Goal: Book appointment/travel/reservation

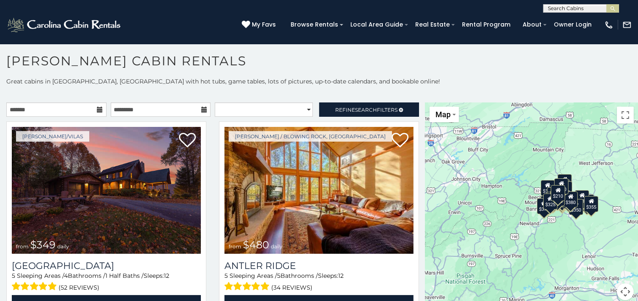
scroll to position [4, 0]
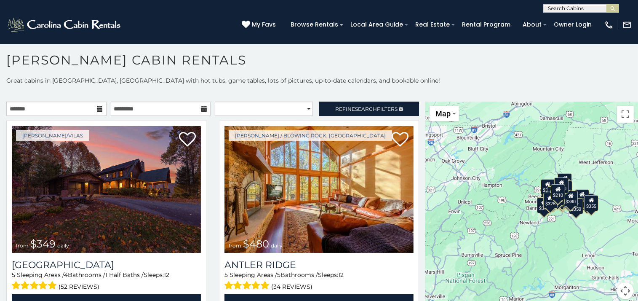
click at [554, 193] on div "$210" at bounding box center [558, 192] width 14 height 16
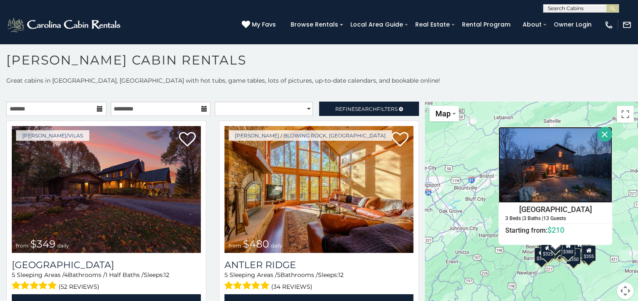
click at [530, 190] on img at bounding box center [556, 165] width 114 height 76
click at [585, 9] on input "text" at bounding box center [581, 10] width 74 height 8
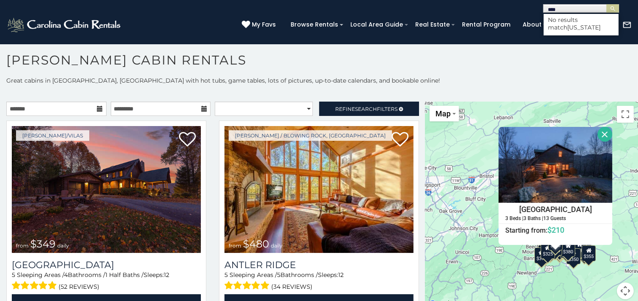
type input "****"
click at [509, 36] on div "(828) 295-6000 My Favs Browse Rentals Local Area Guide Activities & Attractions…" at bounding box center [319, 29] width 638 height 32
click at [475, 203] on div "$349 $480 $525 $315 $355 $635 $675 $930 $400 $451 $330 $400 $485 $460 $395 $255…" at bounding box center [531, 205] width 213 height 208
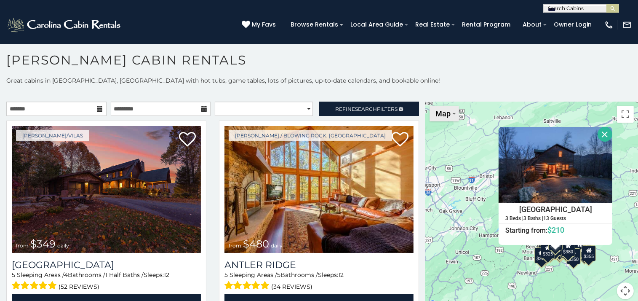
click at [440, 117] on button "Map" at bounding box center [444, 114] width 29 height 16
click at [436, 144] on li "Map" at bounding box center [454, 141] width 49 height 13
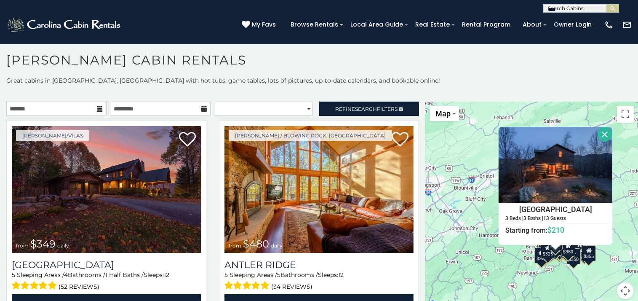
click at [598, 134] on button "Close" at bounding box center [605, 134] width 15 height 15
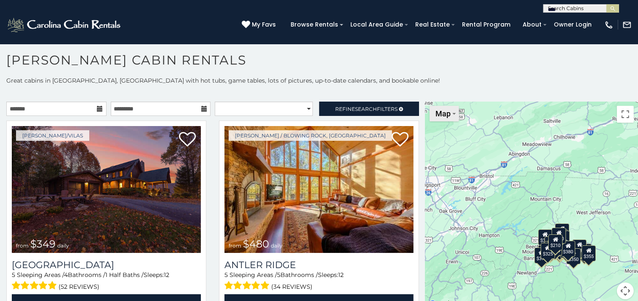
click at [440, 115] on span "Map" at bounding box center [442, 113] width 15 height 9
click at [515, 145] on div "$349 $480 $525 $315 $355 $635 $675 $930 $400 $451 $330 $400 $485 $460 $395 $255…" at bounding box center [531, 205] width 213 height 208
click at [621, 117] on button "Toggle fullscreen view" at bounding box center [625, 114] width 17 height 17
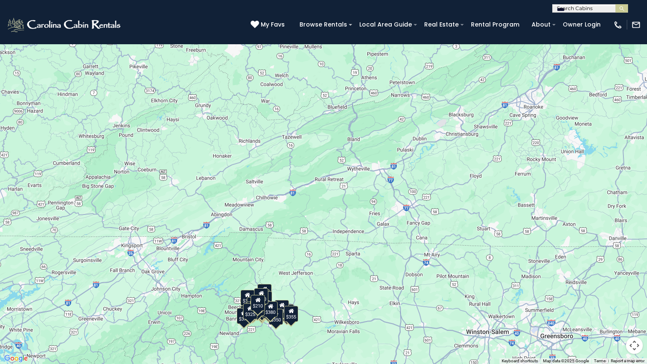
drag, startPoint x: 491, startPoint y: 216, endPoint x: 401, endPoint y: 300, distance: 123.3
click at [401, 300] on div "$349 $480 $525 $315 $355 $635 $675 $930 $400 $451 $330 $400 $485 $460 $395 $255…" at bounding box center [323, 182] width 647 height 364
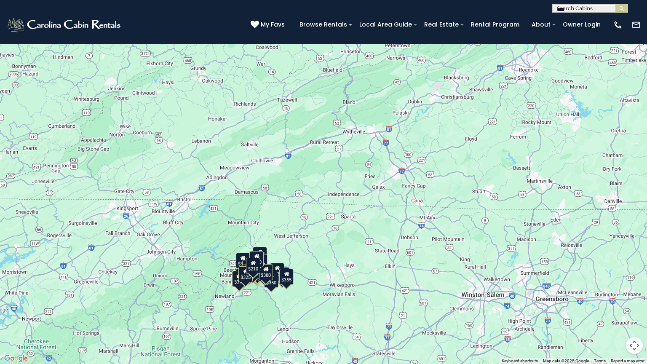
drag, startPoint x: 459, startPoint y: 179, endPoint x: 452, endPoint y: 139, distance: 40.6
click at [452, 139] on div "$349 $480 $525 $315 $355 $635 $675 $930 $400 $451 $330 $400 $485 $460 $395 $255…" at bounding box center [323, 182] width 647 height 364
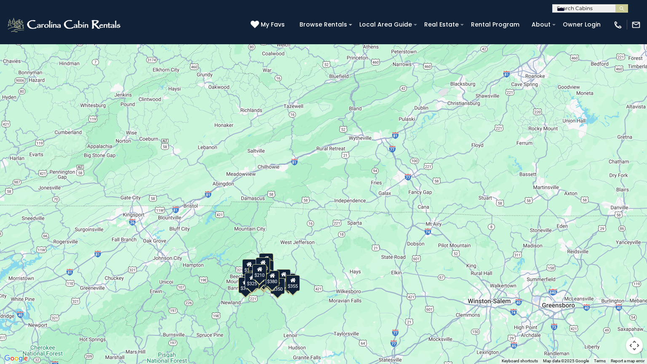
drag, startPoint x: 383, startPoint y: 268, endPoint x: 389, endPoint y: 278, distance: 11.0
click at [389, 278] on div "$349 $480 $525 $315 $355 $635 $675 $930 $400 $451 $330 $400 $485 $460 $395 $255…" at bounding box center [323, 182] width 647 height 364
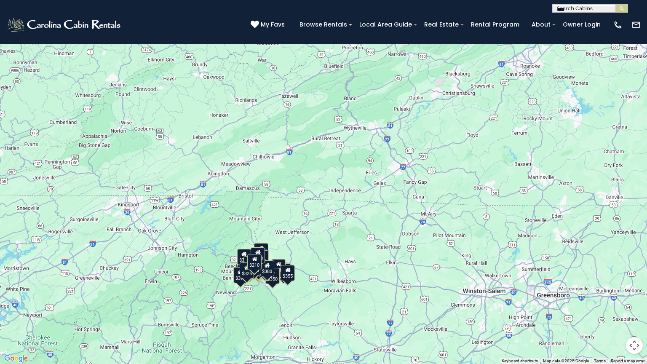
drag, startPoint x: 377, startPoint y: 323, endPoint x: 371, endPoint y: 313, distance: 11.3
click at [371, 300] on div "$349 $480 $525 $315 $355 $635 $675 $930 $400 $451 $330 $400 $485 $460 $395 $255…" at bounding box center [323, 182] width 647 height 364
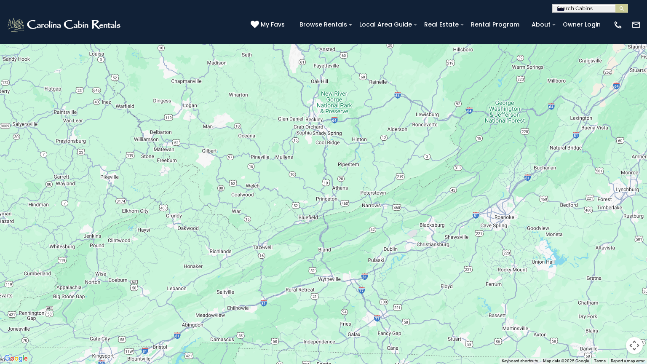
drag, startPoint x: 400, startPoint y: 168, endPoint x: 374, endPoint y: 320, distance: 154.2
click at [374, 300] on div "$349 $480 $525 $315 $355 $635 $675 $930 $400 $451 $330 $400 $485 $460 $395 $255…" at bounding box center [323, 182] width 647 height 364
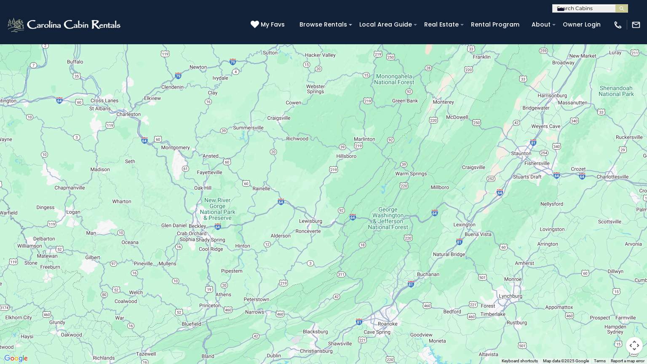
drag, startPoint x: 445, startPoint y: 181, endPoint x: 328, endPoint y: 287, distance: 157.7
click at [328, 287] on div "$349 $480 $525 $315 $355 $635 $675 $930 $400 $451 $330 $400 $485 $460 $395 $255…" at bounding box center [323, 182] width 647 height 364
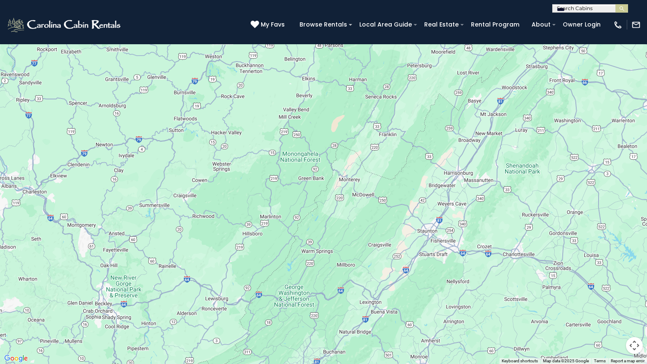
drag, startPoint x: 445, startPoint y: 173, endPoint x: 349, endPoint y: 253, distance: 124.1
click at [349, 253] on div "$349 $480 $525 $315 $355 $635 $675 $930 $400 $451 $330 $400 $485 $460 $395 $255…" at bounding box center [323, 182] width 647 height 364
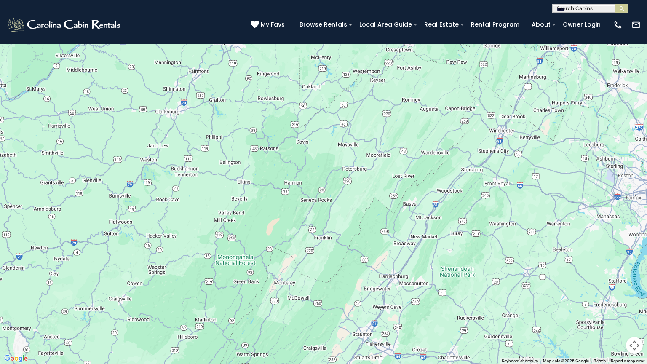
drag, startPoint x: 426, startPoint y: 166, endPoint x: 359, endPoint y: 268, distance: 121.9
click at [359, 268] on div "$349 $480 $525 $315 $355 $635 $675 $930 $400 $451 $330 $400 $485 $460 $395 $255…" at bounding box center [323, 182] width 647 height 364
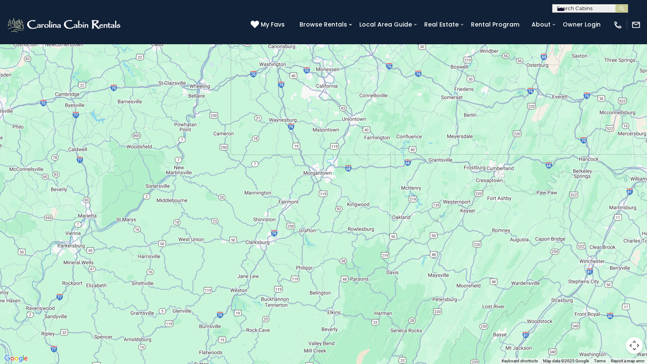
drag, startPoint x: 185, startPoint y: 162, endPoint x: 276, endPoint y: 293, distance: 159.1
click at [276, 293] on div "$349 $480 $525 $315 $355 $635 $675 $930 $400 $451 $330 $400 $485 $460 $395 $255…" at bounding box center [323, 182] width 647 height 364
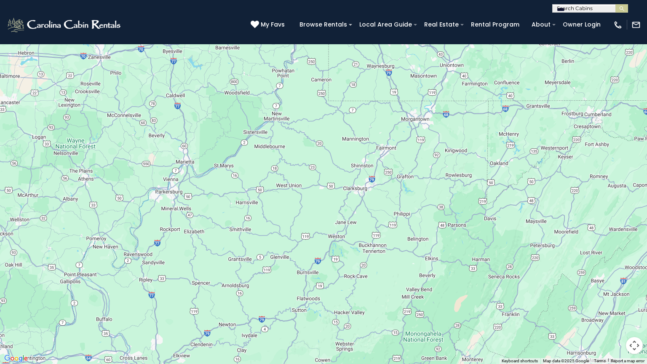
drag, startPoint x: 134, startPoint y: 191, endPoint x: 232, endPoint y: 136, distance: 112.6
click at [232, 136] on div "$349 $480 $525 $315 $355 $635 $675 $930 $400 $451 $330 $400 $485 $460 $395 $255…" at bounding box center [323, 182] width 647 height 364
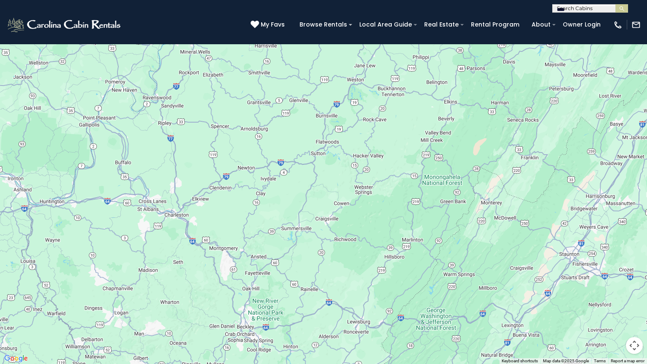
drag, startPoint x: 175, startPoint y: 299, endPoint x: 192, endPoint y: 138, distance: 161.3
click at [192, 138] on div "$349 $480 $525 $315 $355 $635 $675 $930 $400 $451 $330 $400 $485 $460 $395 $255…" at bounding box center [323, 182] width 647 height 364
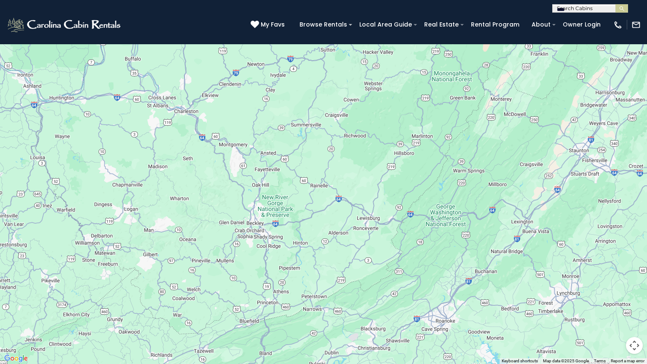
drag, startPoint x: 181, startPoint y: 291, endPoint x: 190, endPoint y: 190, distance: 101.5
click at [190, 190] on div "$349 $480 $525 $315 $355 $635 $675 $930 $400 $451 $330 $400 $485 $460 $395 $255…" at bounding box center [323, 182] width 647 height 364
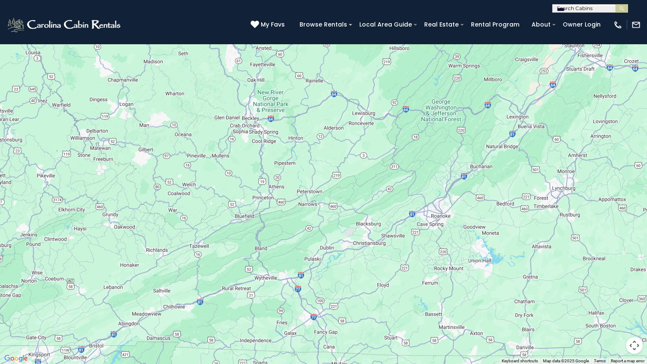
drag, startPoint x: 185, startPoint y: 278, endPoint x: 180, endPoint y: 171, distance: 106.2
click at [180, 171] on div "$349 $480 $525 $315 $355 $635 $675 $930 $400 $451 $330 $400 $485 $460 $395 $255…" at bounding box center [323, 182] width 647 height 364
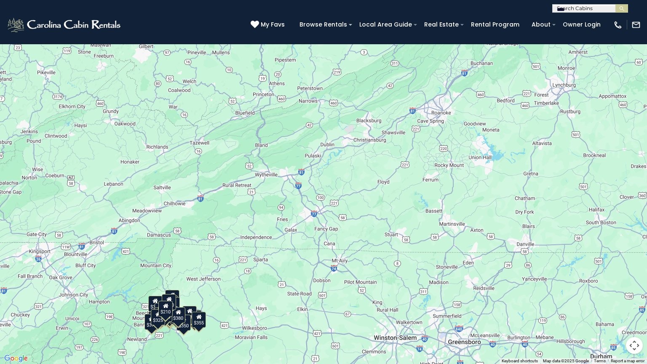
drag, startPoint x: 187, startPoint y: 301, endPoint x: 187, endPoint y: 197, distance: 104.4
click at [187, 197] on div "$349 $480 $525 $315 $355 $635 $675 $930 $400 $451 $330 $400 $485 $460 $395 $255…" at bounding box center [323, 182] width 647 height 364
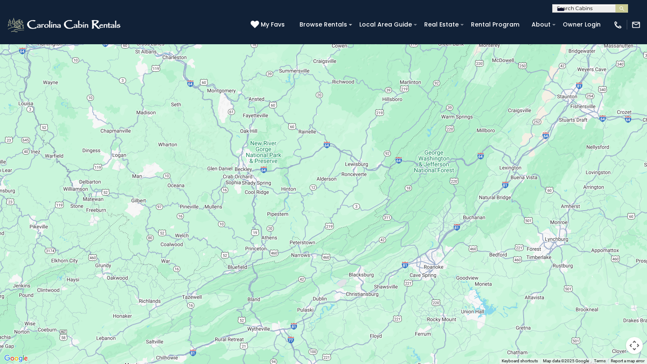
drag, startPoint x: 209, startPoint y: 136, endPoint x: 201, endPoint y: 291, distance: 155.2
click at [201, 291] on div "$349 $480 $525 $315 $355 $635 $675 $930 $400 $451 $330 $400 $485 $460 $395 $255…" at bounding box center [323, 182] width 647 height 364
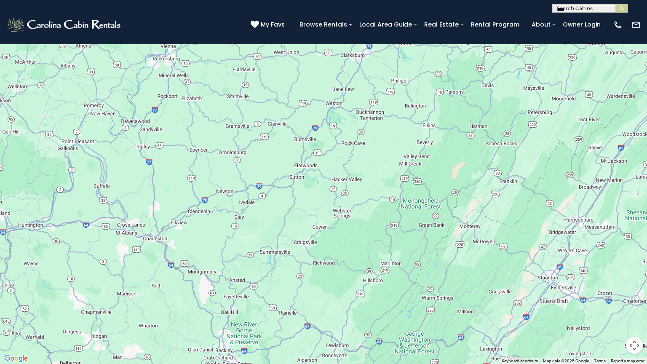
drag, startPoint x: 195, startPoint y: 166, endPoint x: 176, endPoint y: 348, distance: 182.9
click at [176, 300] on div "$349 $480 $525 $315 $355 $635 $675 $930 $400 $451 $330 $400 $485 $460 $395 $255…" at bounding box center [323, 182] width 647 height 364
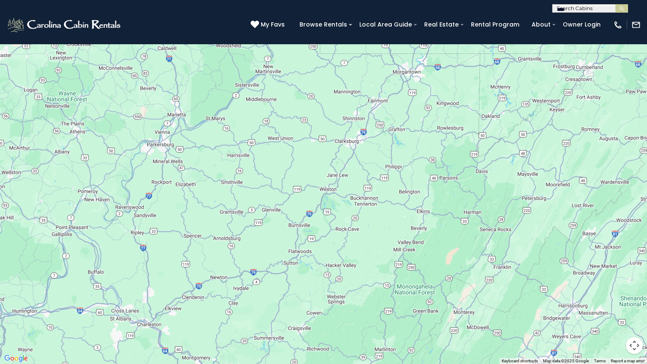
drag, startPoint x: 214, startPoint y: 214, endPoint x: 207, endPoint y: 302, distance: 87.8
click at [207, 300] on div "$349 $480 $525 $315 $355 $635 $675 $930 $400 $451 $330 $400 $485 $460 $395 $255…" at bounding box center [323, 182] width 647 height 364
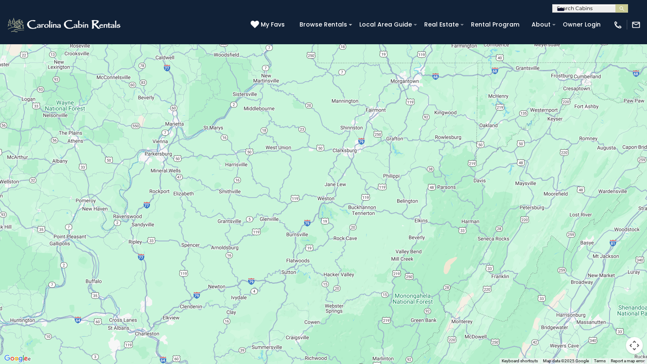
drag, startPoint x: 216, startPoint y: 179, endPoint x: 214, endPoint y: 189, distance: 10.3
click at [214, 189] on div "$349 $480 $525 $315 $355 $635 $675 $930 $400 $451 $330 $400 $485 $460 $395 $255…" at bounding box center [323, 182] width 647 height 364
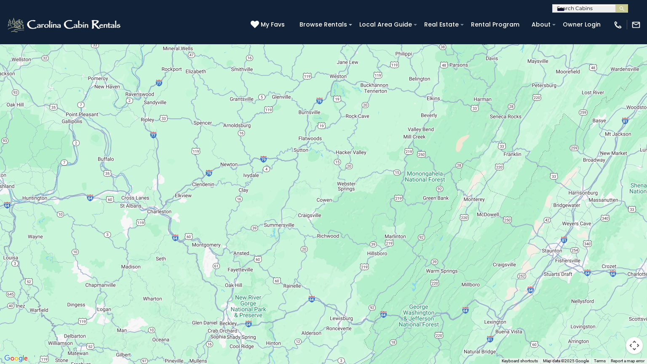
drag, startPoint x: 190, startPoint y: 339, endPoint x: 202, endPoint y: 216, distance: 123.6
click at [202, 216] on div "$349 $480 $525 $315 $355 $635 $675 $930 $400 $451 $330 $400 $485 $460 $395 $255…" at bounding box center [323, 182] width 647 height 364
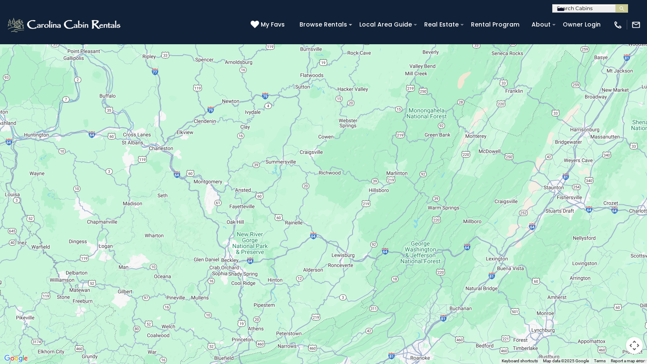
drag, startPoint x: 196, startPoint y: 287, endPoint x: 198, endPoint y: 223, distance: 64.0
click at [198, 223] on div "$349 $480 $525 $315 $355 $635 $675 $930 $400 $451 $330 $400 $485 $460 $395 $255…" at bounding box center [323, 182] width 647 height 364
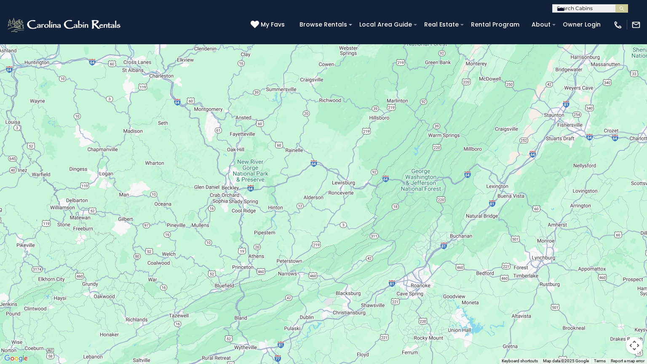
drag, startPoint x: 195, startPoint y: 310, endPoint x: 202, endPoint y: 218, distance: 92.5
click at [202, 218] on div "$349 $480 $525 $315 $355 $635 $675 $930 $400 $451 $330 $400 $485 $460 $395 $255…" at bounding box center [323, 182] width 647 height 364
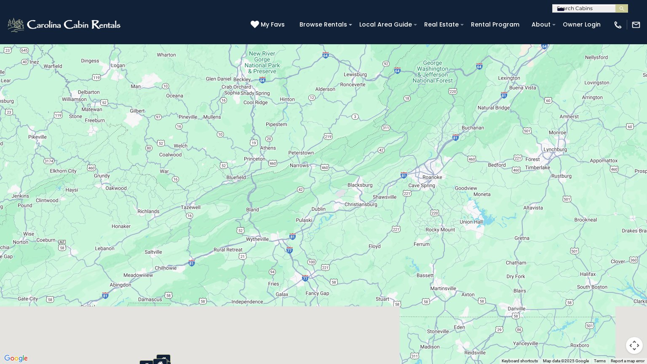
drag, startPoint x: 210, startPoint y: 305, endPoint x: 217, endPoint y: 209, distance: 95.9
click at [217, 209] on div "$349 $480 $525 $315 $355 $635 $675 $930 $400 $451 $330 $400 $485 $460 $395 $255…" at bounding box center [323, 182] width 647 height 364
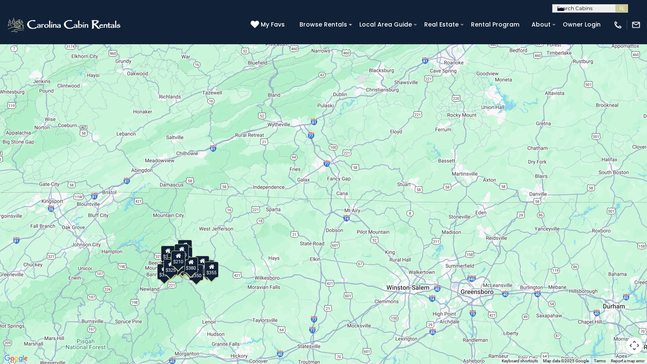
drag, startPoint x: 216, startPoint y: 314, endPoint x: 233, endPoint y: 212, distance: 103.8
click at [233, 212] on div "$349 $480 $525 $315 $355 $635 $675 $930 $400 $451 $330 $400 $485 $460 $395 $255…" at bounding box center [323, 182] width 647 height 364
click at [164, 255] on div "$305" at bounding box center [168, 254] width 14 height 16
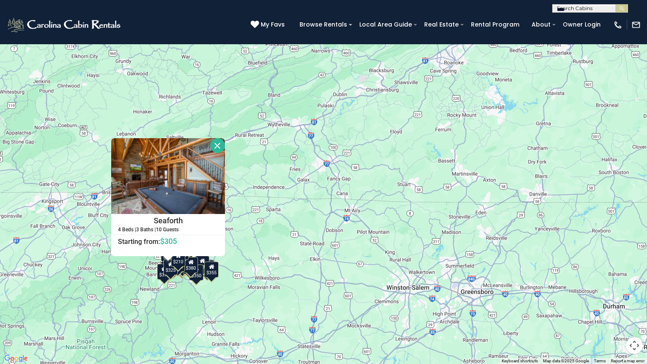
click at [163, 283] on div "$349 $480 $525 $315 $355 $635 $675 $930 $400 $451 $330 $400 $485 $460 $395 $255…" at bounding box center [323, 182] width 647 height 364
click at [133, 280] on div "$349 $480 $525 $315 $355 $635 $675 $930 $400 $451 $330 $400 $485 $460 $395 $255…" at bounding box center [323, 182] width 647 height 364
click at [218, 147] on button "Close" at bounding box center [217, 145] width 15 height 15
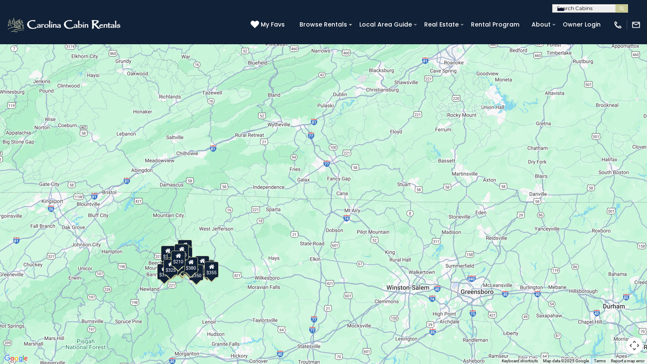
click at [203, 262] on icon at bounding box center [202, 261] width 5 height 6
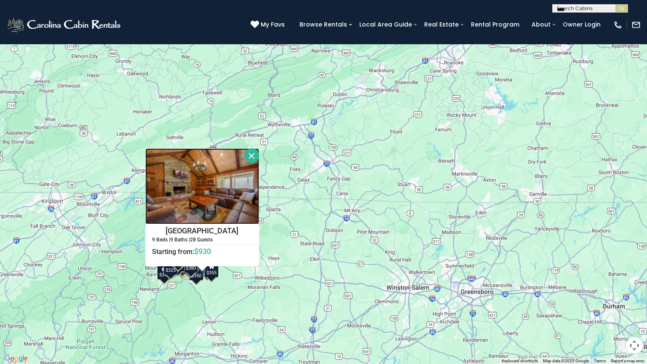
click at [206, 196] on img at bounding box center [202, 186] width 114 height 76
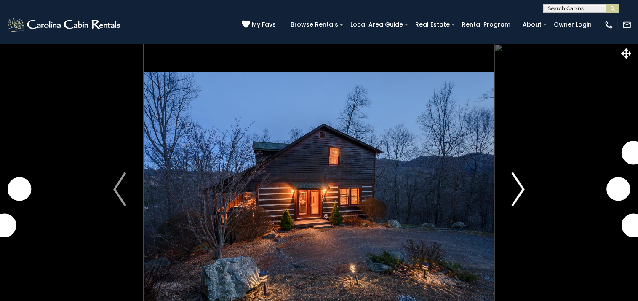
click at [518, 191] on img "Next" at bounding box center [518, 189] width 13 height 34
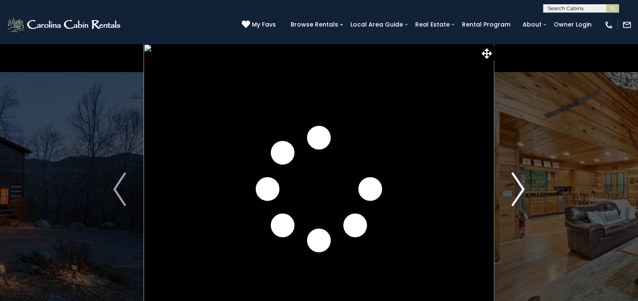
click at [518, 190] on img "Next" at bounding box center [518, 189] width 13 height 34
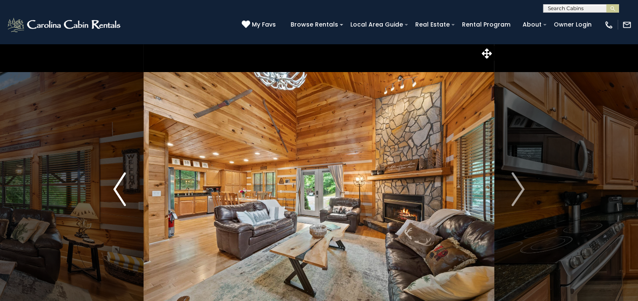
click at [116, 194] on img "Previous" at bounding box center [119, 189] width 13 height 34
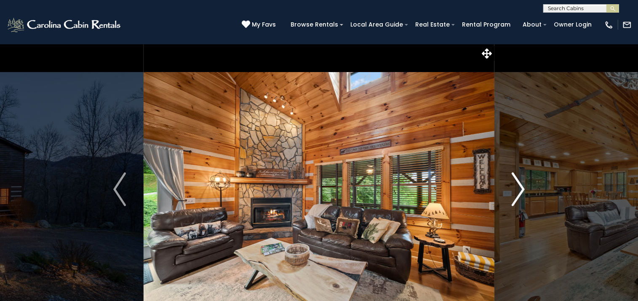
click at [521, 186] on img "Next" at bounding box center [518, 189] width 13 height 34
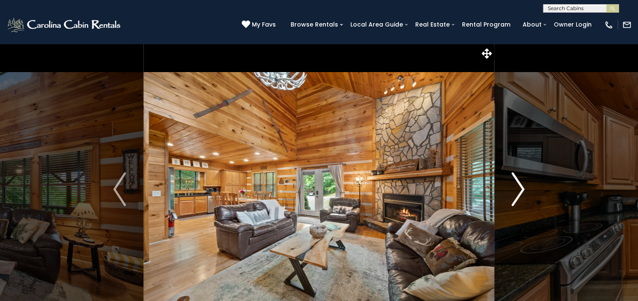
click at [521, 186] on img "Next" at bounding box center [518, 189] width 13 height 34
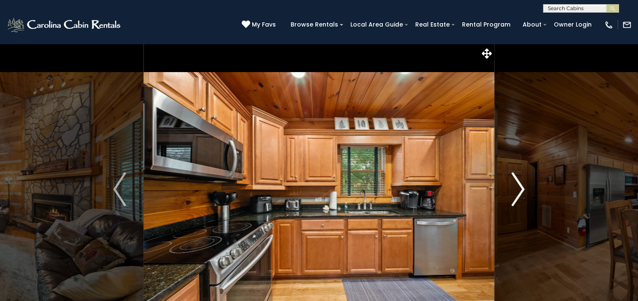
click at [520, 186] on img "Next" at bounding box center [518, 189] width 13 height 34
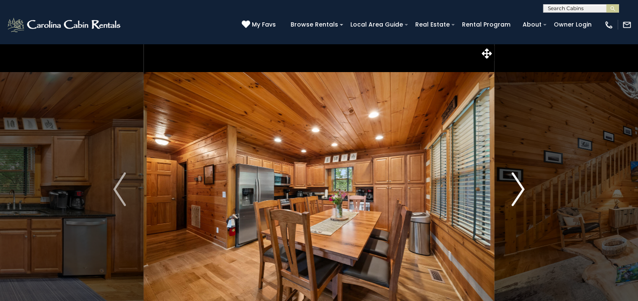
click at [520, 186] on img "Next" at bounding box center [518, 189] width 13 height 34
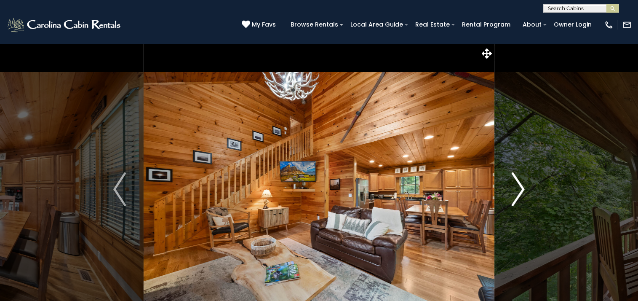
click at [520, 186] on img "Next" at bounding box center [518, 189] width 13 height 34
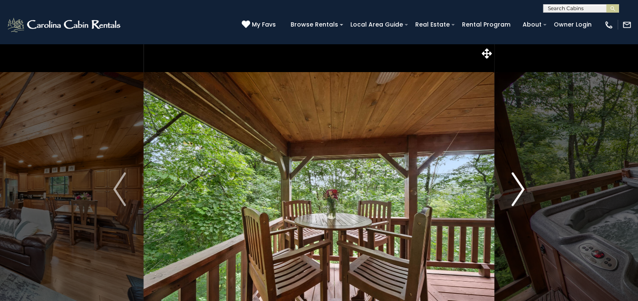
click at [520, 186] on img "Next" at bounding box center [518, 189] width 13 height 34
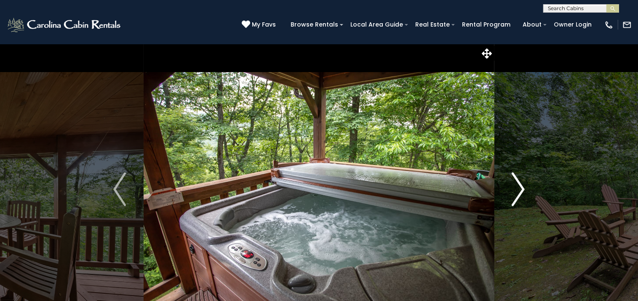
click at [520, 186] on img "Next" at bounding box center [518, 189] width 13 height 34
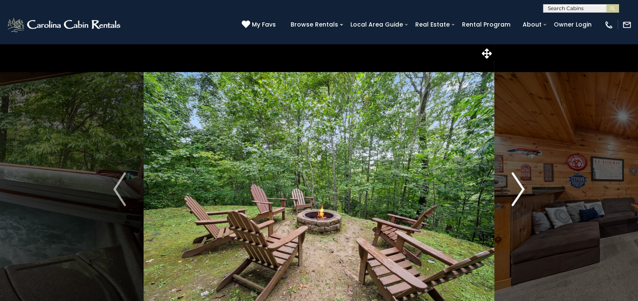
click at [520, 186] on img "Next" at bounding box center [518, 189] width 13 height 34
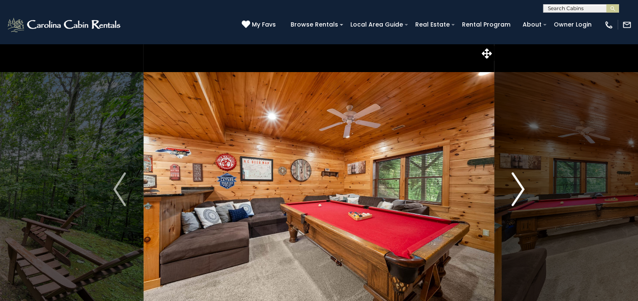
click at [520, 186] on img "Next" at bounding box center [518, 189] width 13 height 34
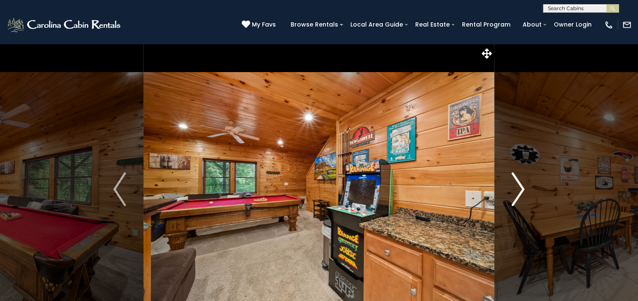
click at [520, 186] on img "Next" at bounding box center [518, 189] width 13 height 34
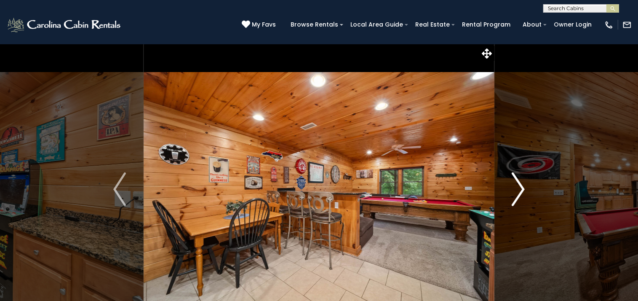
click at [520, 186] on img "Next" at bounding box center [518, 189] width 13 height 34
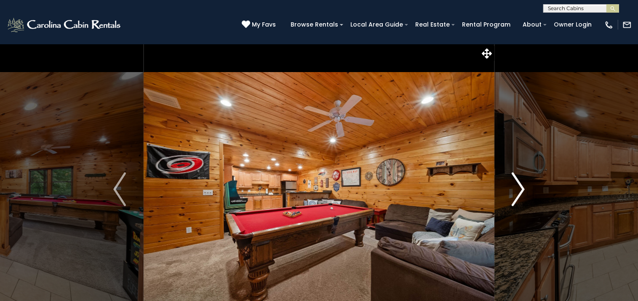
click at [520, 186] on img "Next" at bounding box center [518, 189] width 13 height 34
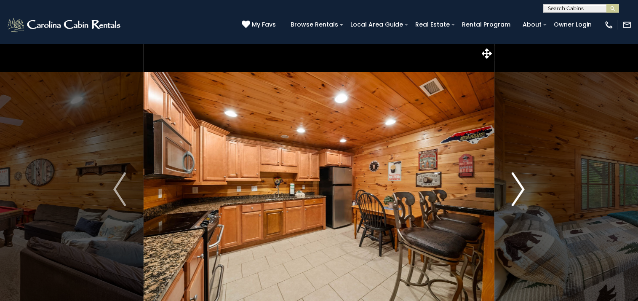
click at [520, 186] on img "Next" at bounding box center [518, 189] width 13 height 34
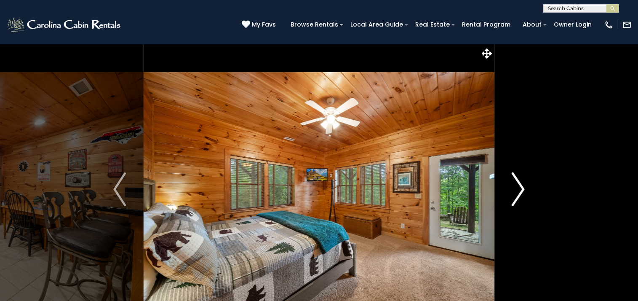
click at [520, 186] on img "Next" at bounding box center [518, 189] width 13 height 34
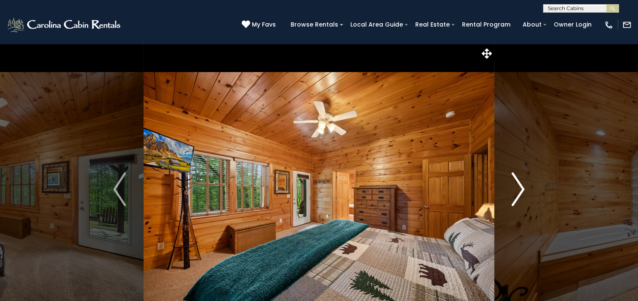
click at [520, 186] on img "Next" at bounding box center [518, 189] width 13 height 34
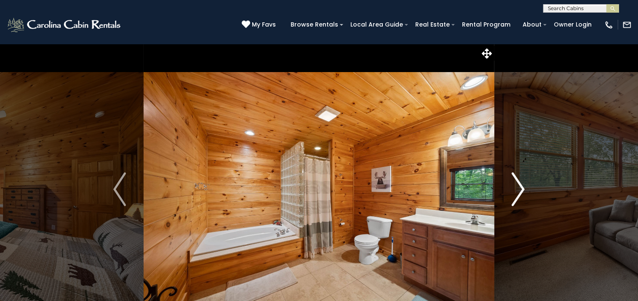
click at [520, 186] on img "Next" at bounding box center [518, 189] width 13 height 34
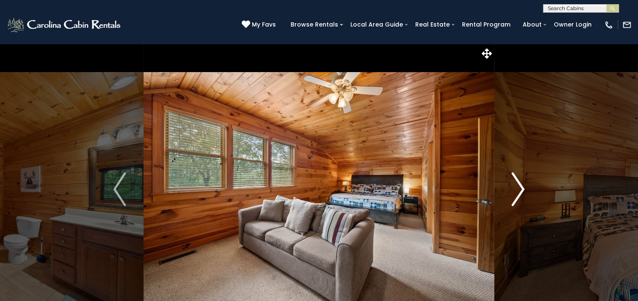
click at [520, 186] on img "Next" at bounding box center [518, 189] width 13 height 34
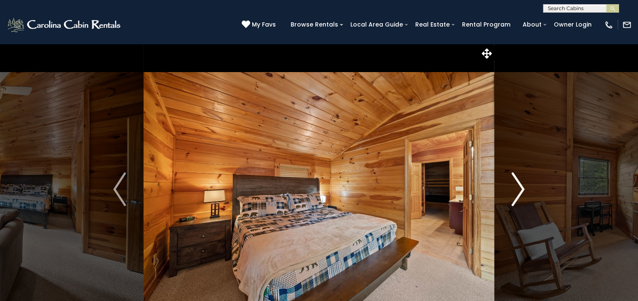
click at [520, 186] on img "Next" at bounding box center [518, 189] width 13 height 34
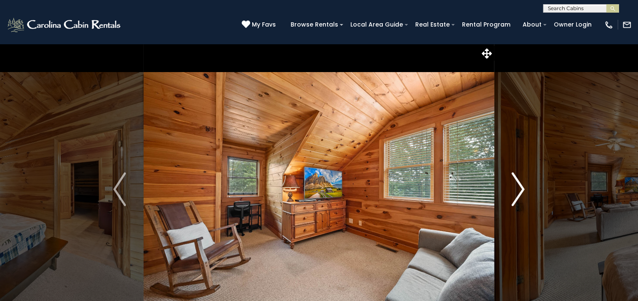
click at [520, 186] on img "Next" at bounding box center [518, 189] width 13 height 34
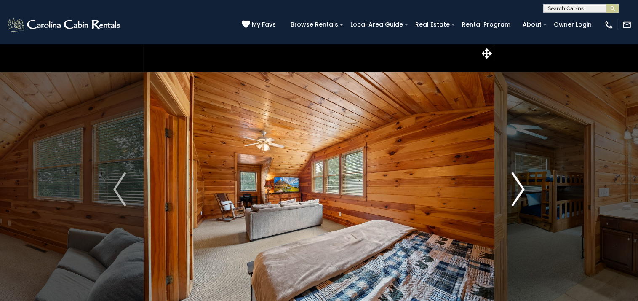
click at [520, 186] on img "Next" at bounding box center [518, 189] width 13 height 34
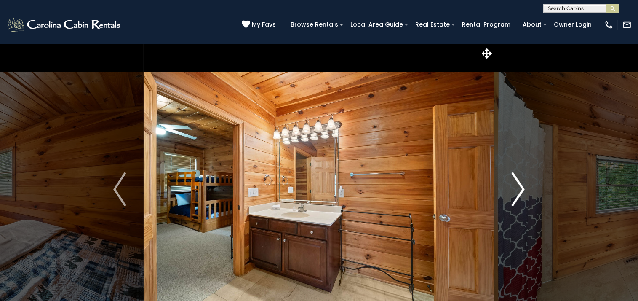
click at [520, 186] on img "Next" at bounding box center [518, 189] width 13 height 34
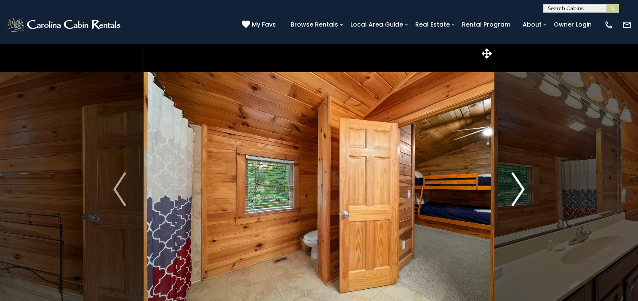
click at [520, 186] on img "Next" at bounding box center [518, 189] width 13 height 34
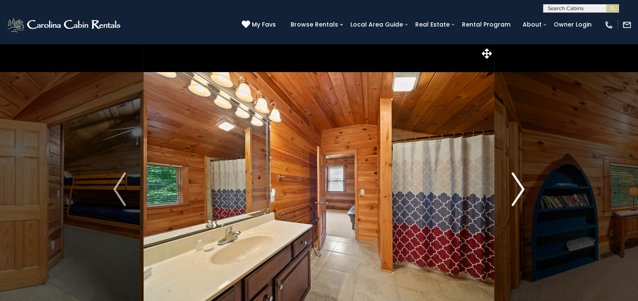
click at [520, 186] on img "Next" at bounding box center [518, 189] width 13 height 34
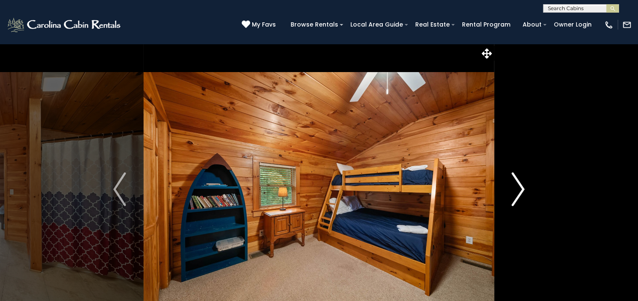
click at [520, 186] on img "Next" at bounding box center [518, 189] width 13 height 34
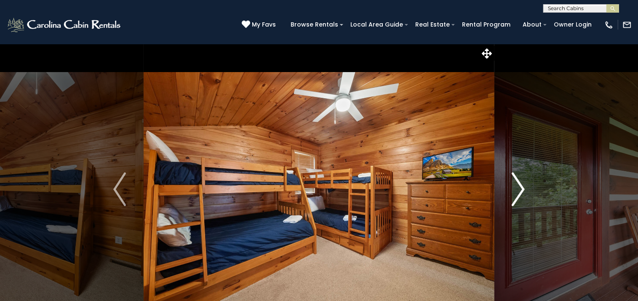
click at [520, 186] on img "Next" at bounding box center [518, 189] width 13 height 34
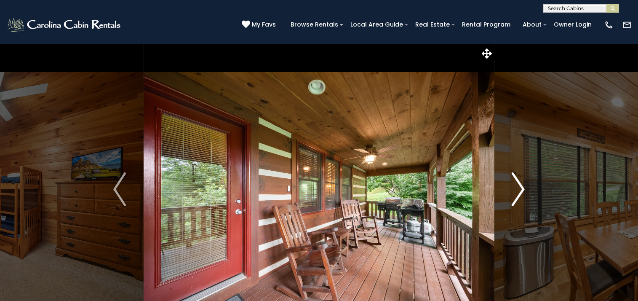
click at [520, 186] on img "Next" at bounding box center [518, 189] width 13 height 34
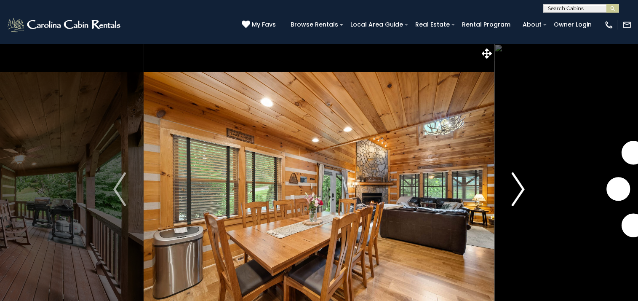
click at [520, 186] on img "Next" at bounding box center [518, 189] width 13 height 34
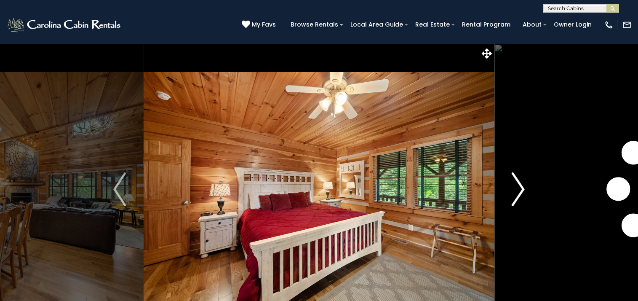
click at [520, 186] on img "Next" at bounding box center [518, 189] width 13 height 34
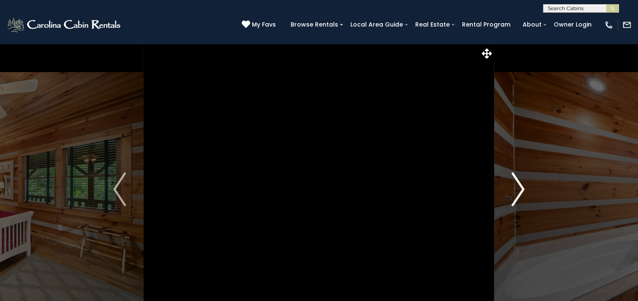
click at [520, 186] on img "Next" at bounding box center [518, 189] width 13 height 34
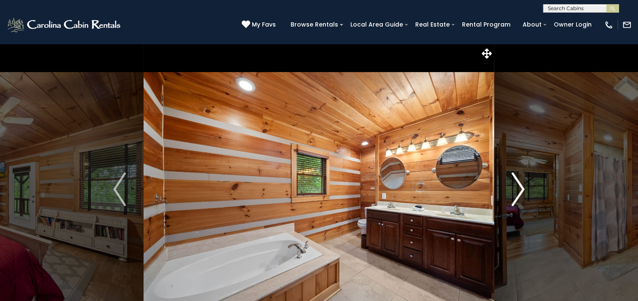
click at [520, 186] on img "Next" at bounding box center [518, 189] width 13 height 34
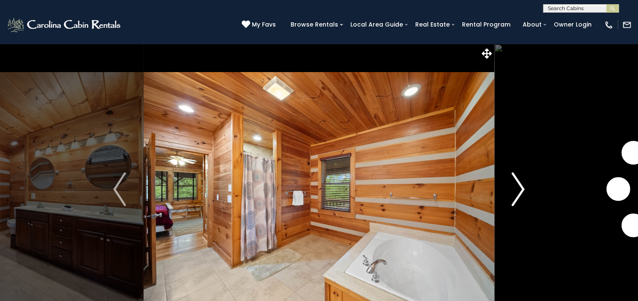
click at [520, 186] on img "Next" at bounding box center [518, 189] width 13 height 34
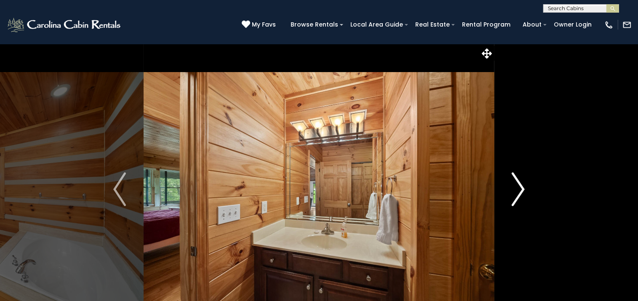
click at [520, 186] on img "Next" at bounding box center [518, 189] width 13 height 34
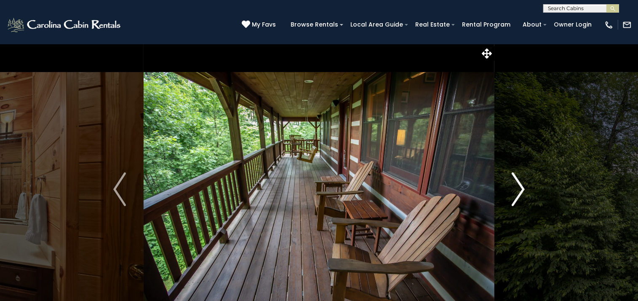
click at [520, 186] on img "Next" at bounding box center [518, 189] width 13 height 34
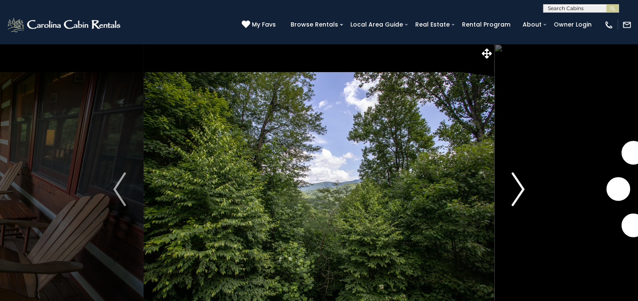
click at [520, 186] on img "Next" at bounding box center [518, 189] width 13 height 34
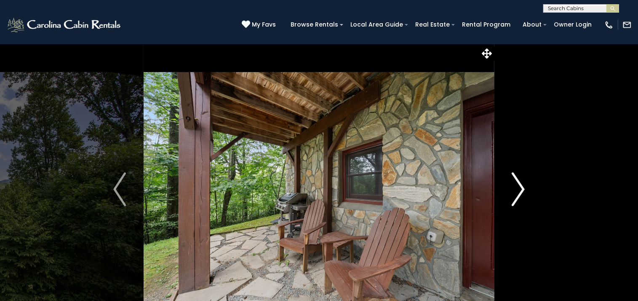
click at [520, 186] on img "Next" at bounding box center [518, 189] width 13 height 34
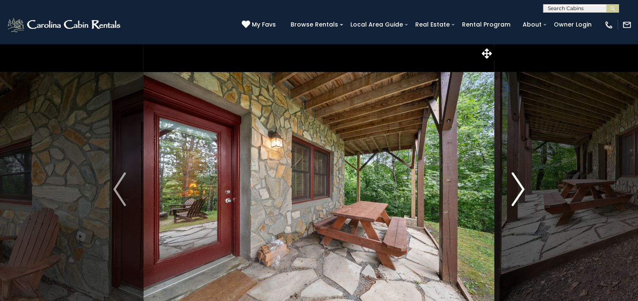
click at [520, 186] on img "Next" at bounding box center [518, 189] width 13 height 34
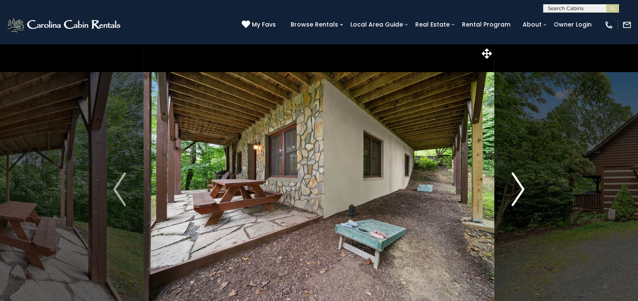
click at [520, 186] on img "Next" at bounding box center [518, 189] width 13 height 34
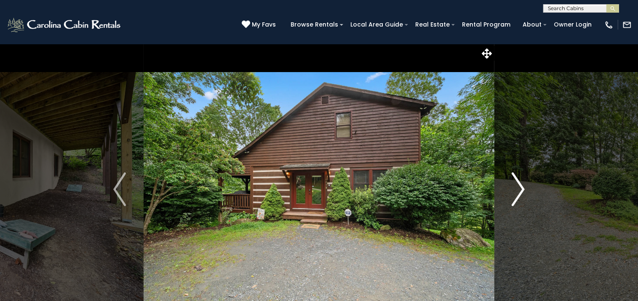
click at [520, 186] on img "Next" at bounding box center [518, 189] width 13 height 34
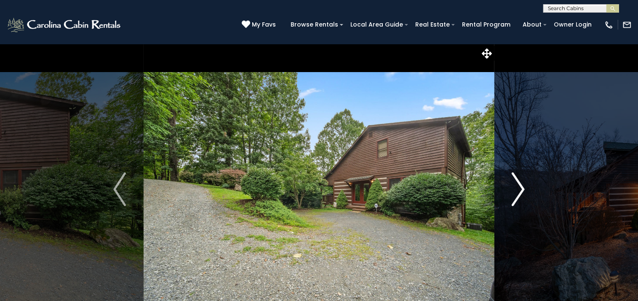
click at [520, 186] on img "Next" at bounding box center [518, 189] width 13 height 34
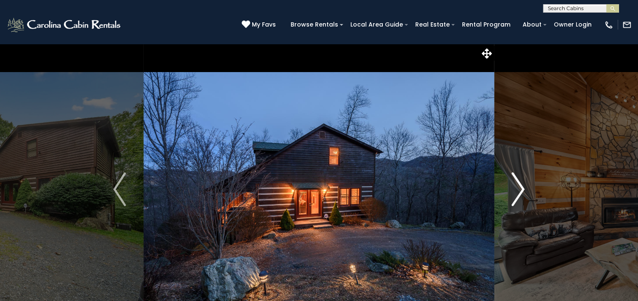
click at [520, 186] on img "Next" at bounding box center [518, 189] width 13 height 34
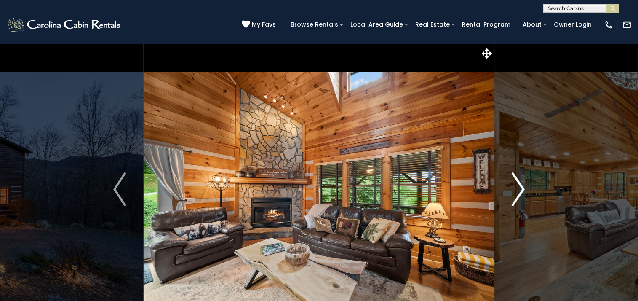
click at [521, 186] on img "Next" at bounding box center [518, 189] width 13 height 34
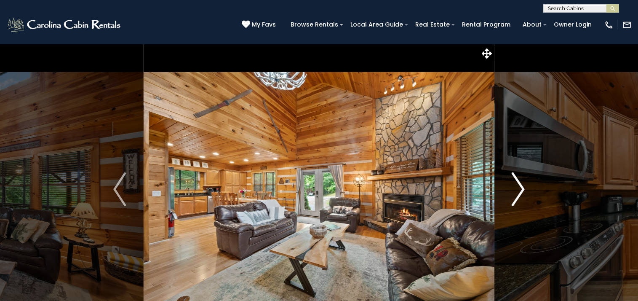
click at [521, 187] on img "Next" at bounding box center [518, 189] width 13 height 34
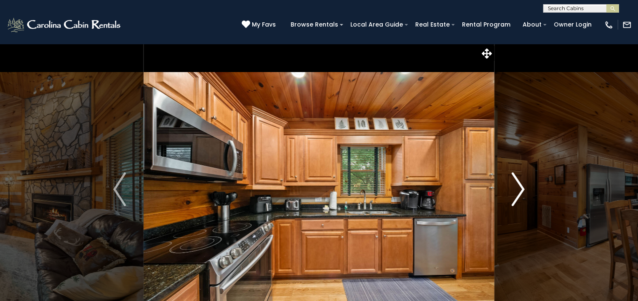
click at [521, 187] on img "Next" at bounding box center [518, 189] width 13 height 34
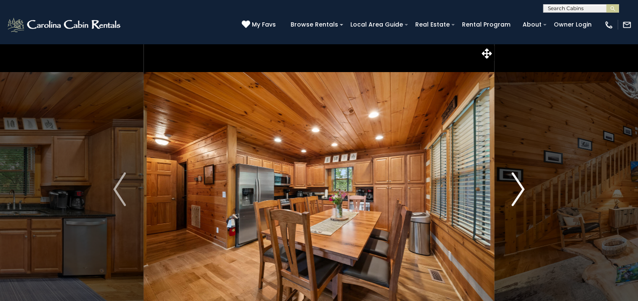
click at [521, 187] on img "Next" at bounding box center [518, 189] width 13 height 34
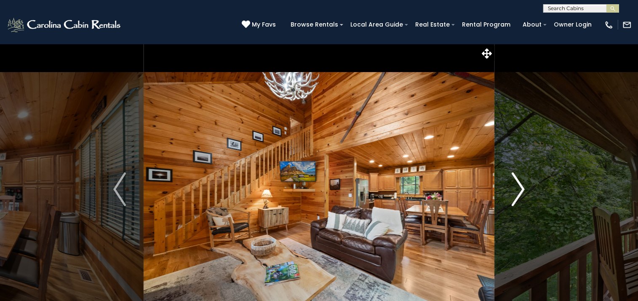
click at [521, 187] on img "Next" at bounding box center [518, 189] width 13 height 34
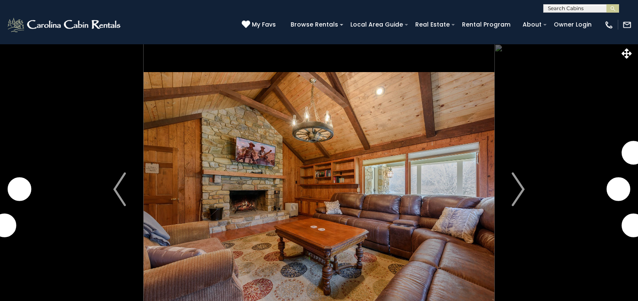
click at [520, 189] on img "Next" at bounding box center [518, 189] width 13 height 34
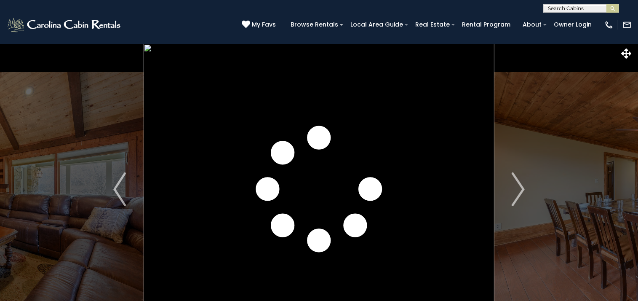
click at [520, 189] on img "Next" at bounding box center [518, 189] width 13 height 34
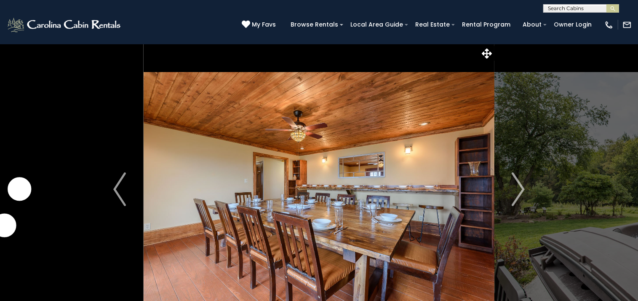
click at [520, 189] on img "Next" at bounding box center [518, 189] width 13 height 34
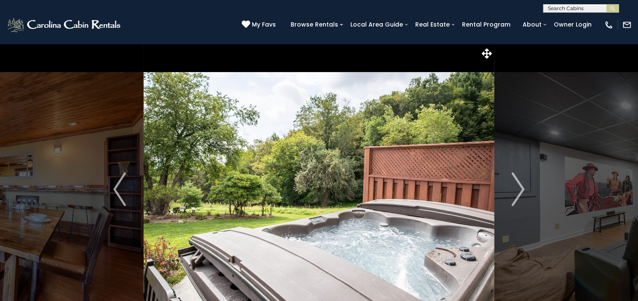
click at [520, 189] on img "Next" at bounding box center [518, 189] width 13 height 34
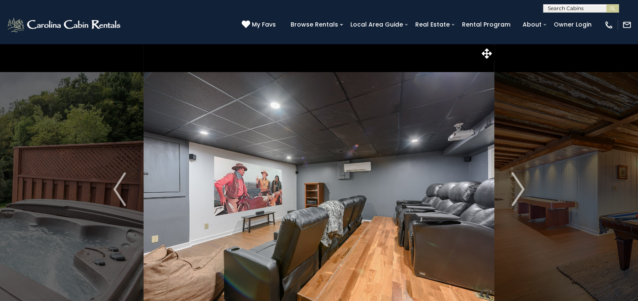
click at [520, 189] on img "Next" at bounding box center [518, 189] width 13 height 34
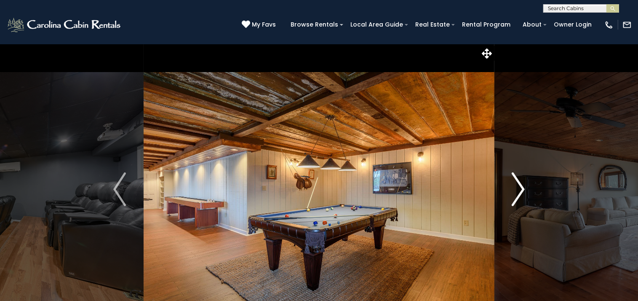
click at [520, 190] on img "Next" at bounding box center [518, 189] width 13 height 34
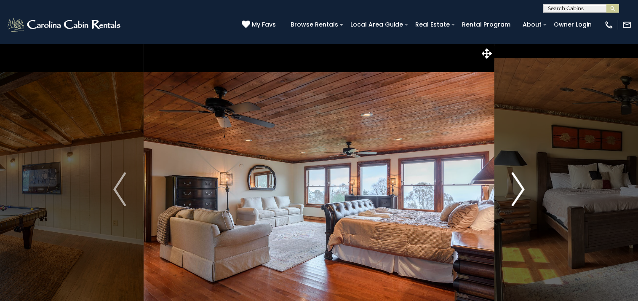
click at [520, 190] on img "Next" at bounding box center [518, 189] width 13 height 34
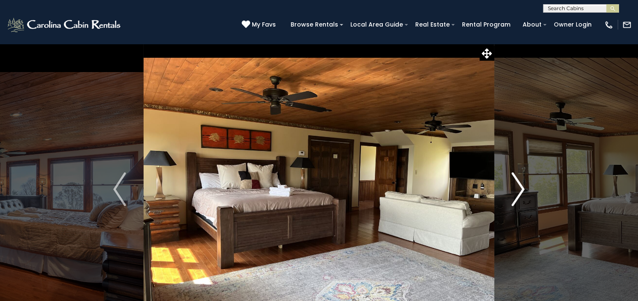
click at [520, 190] on img "Next" at bounding box center [518, 189] width 13 height 34
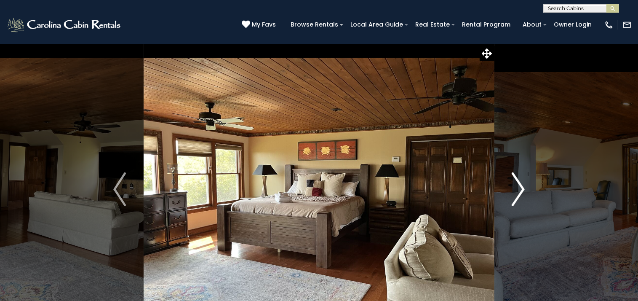
click at [520, 190] on img "Next" at bounding box center [518, 189] width 13 height 34
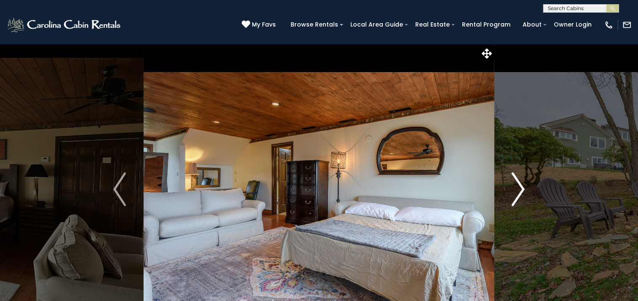
click at [520, 190] on img "Next" at bounding box center [518, 189] width 13 height 34
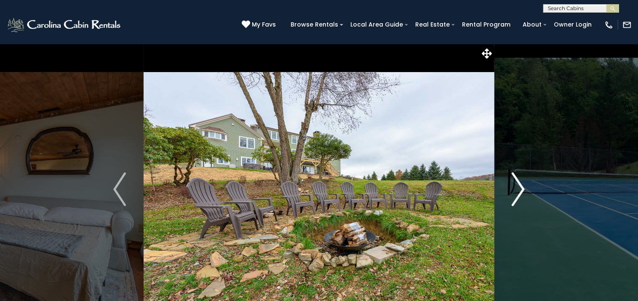
click at [520, 190] on img "Next" at bounding box center [518, 189] width 13 height 34
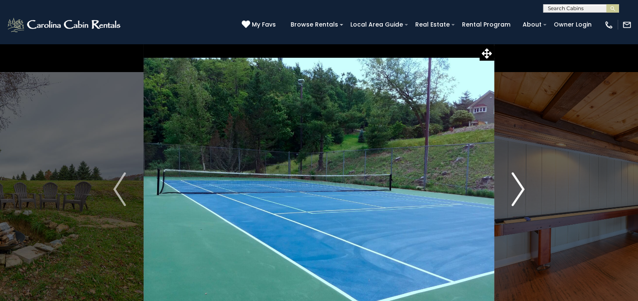
click at [520, 190] on img "Next" at bounding box center [518, 189] width 13 height 34
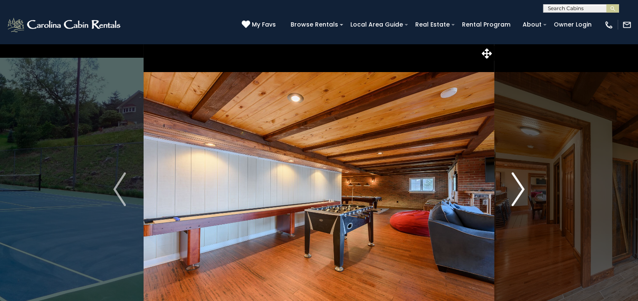
click at [520, 190] on img "Next" at bounding box center [518, 189] width 13 height 34
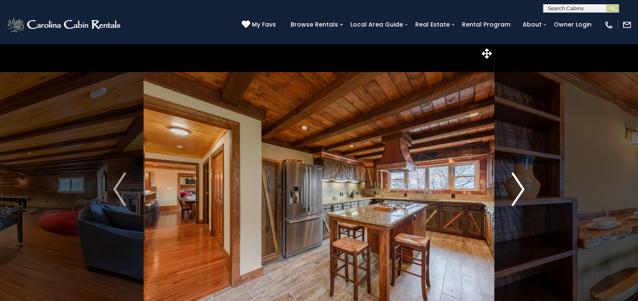
click at [519, 190] on img "Next" at bounding box center [518, 189] width 13 height 34
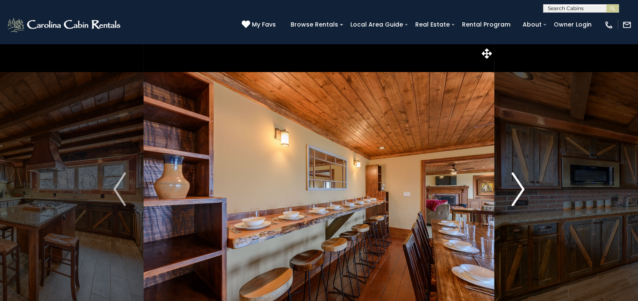
click at [519, 190] on img "Next" at bounding box center [518, 189] width 13 height 34
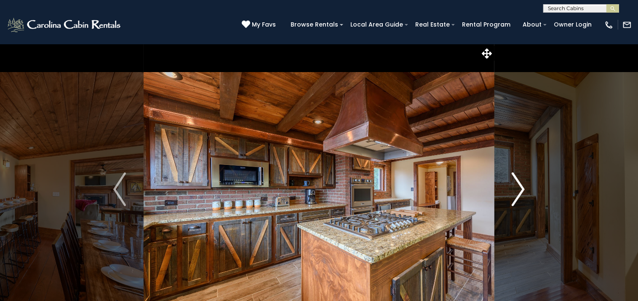
click at [519, 190] on img "Next" at bounding box center [518, 189] width 13 height 34
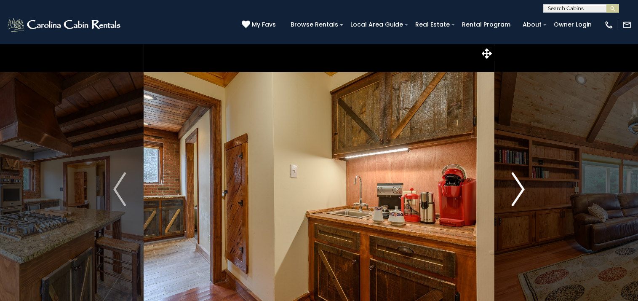
click at [519, 190] on img "Next" at bounding box center [518, 189] width 13 height 34
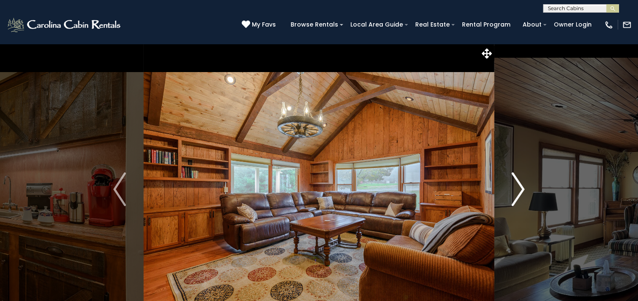
click at [519, 191] on img "Next" at bounding box center [518, 189] width 13 height 34
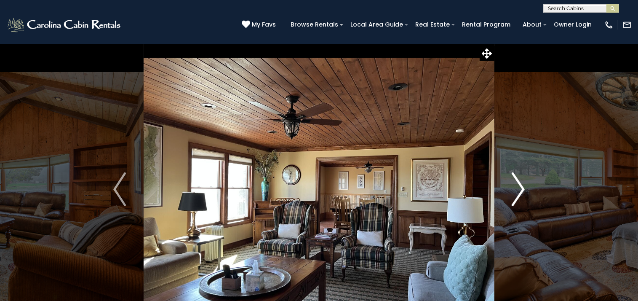
click at [519, 191] on img "Next" at bounding box center [518, 189] width 13 height 34
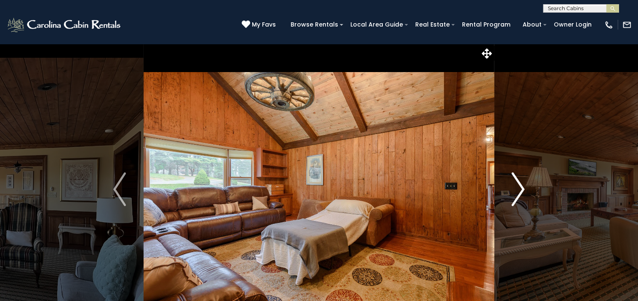
click at [519, 191] on img "Next" at bounding box center [518, 189] width 13 height 34
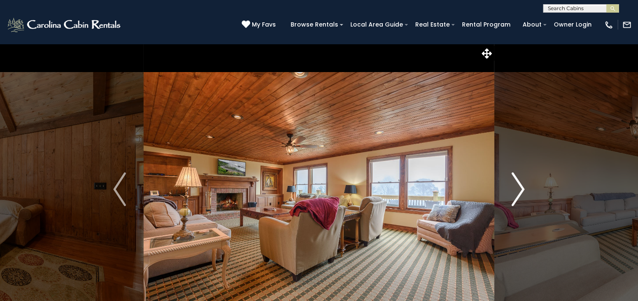
click at [520, 189] on img "Next" at bounding box center [518, 189] width 13 height 34
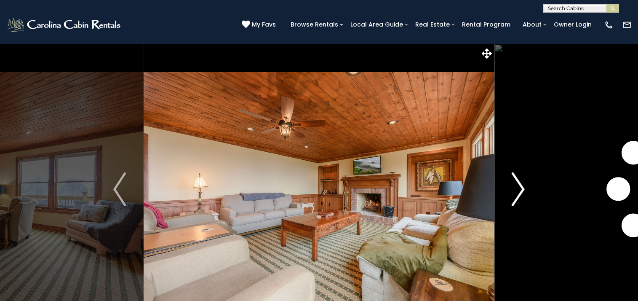
click at [520, 189] on img "Next" at bounding box center [518, 189] width 13 height 34
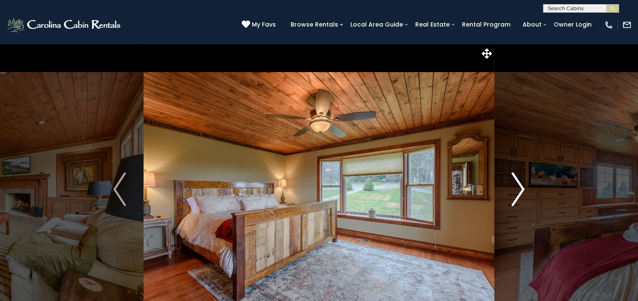
click at [520, 189] on img "Next" at bounding box center [518, 189] width 13 height 34
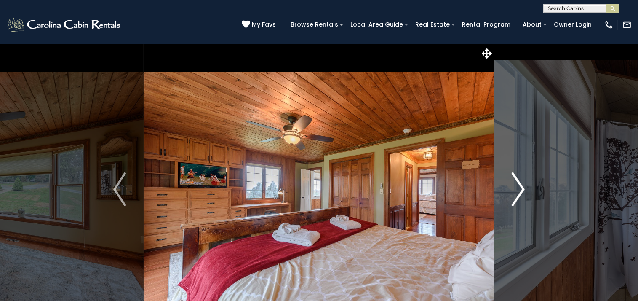
click at [520, 189] on img "Next" at bounding box center [518, 189] width 13 height 34
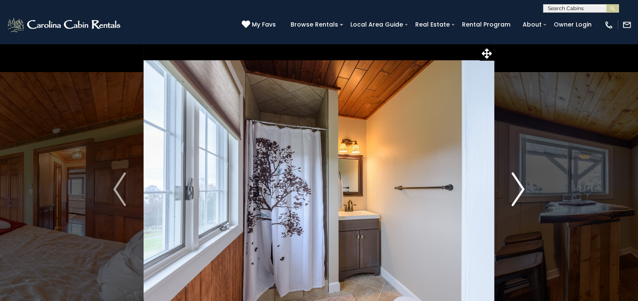
click at [520, 190] on img "Next" at bounding box center [518, 189] width 13 height 34
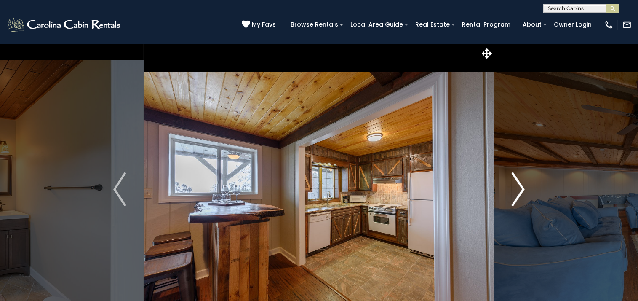
click at [520, 189] on img "Next" at bounding box center [518, 189] width 13 height 34
